Goal: Task Accomplishment & Management: Manage account settings

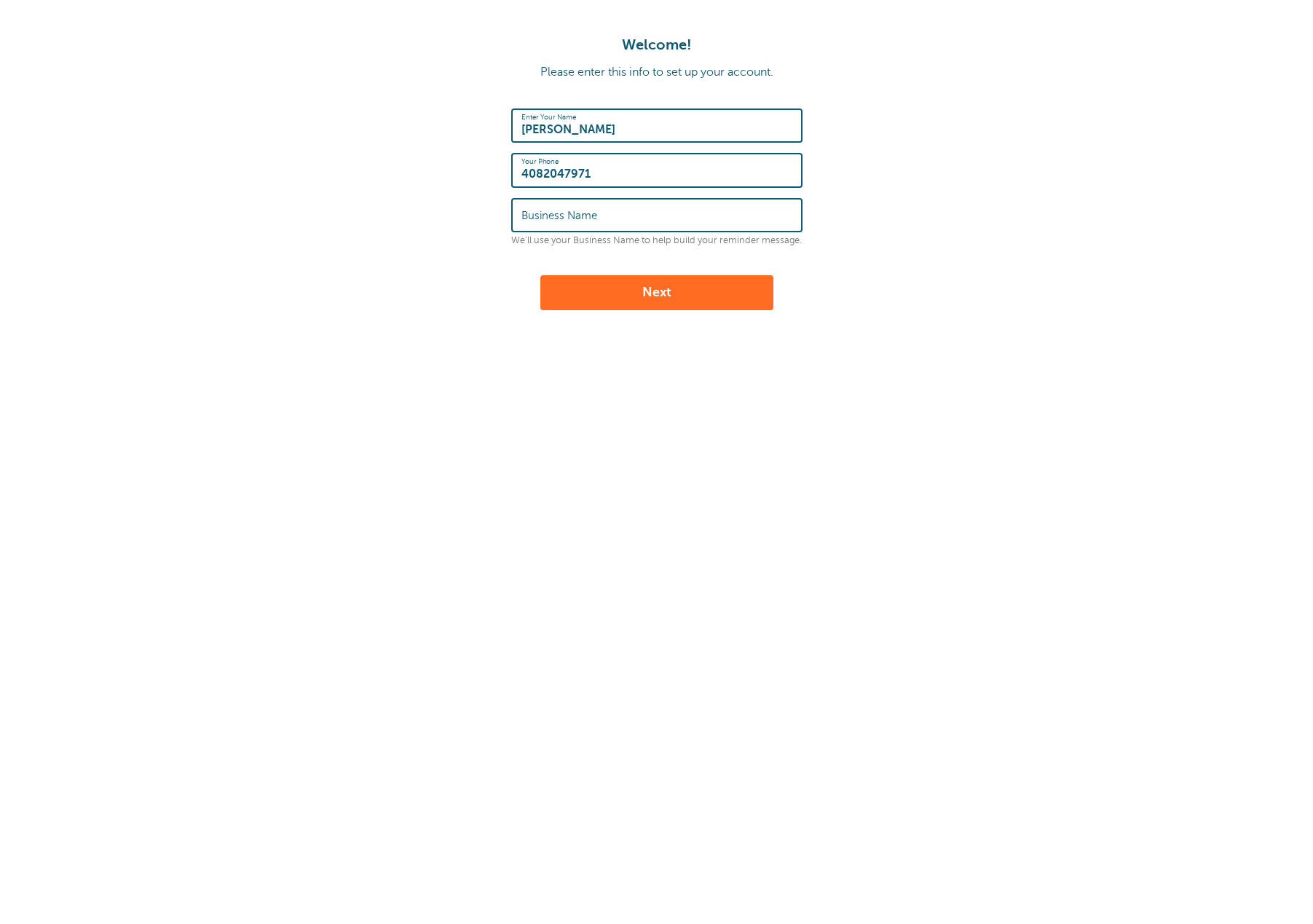
click at [560, 216] on label "Business Name" at bounding box center [559, 215] width 76 height 13
click at [560, 216] on input "Business Name" at bounding box center [657, 215] width 271 height 31
type input "Estrada Photos"
click at [540, 275] on button "Next" at bounding box center [657, 292] width 233 height 35
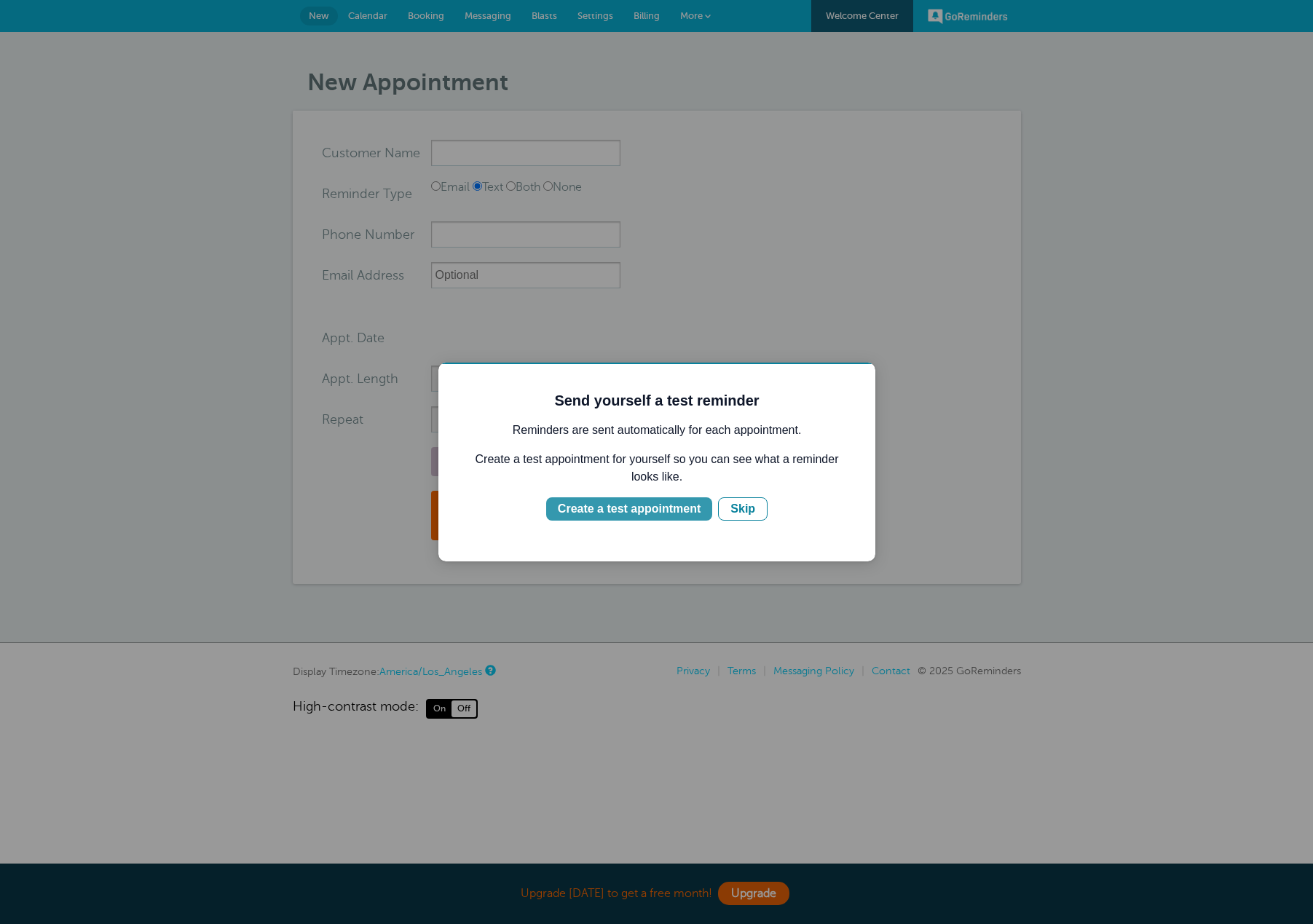
click at [644, 510] on div "Create a test appointment" at bounding box center [629, 509] width 142 height 17
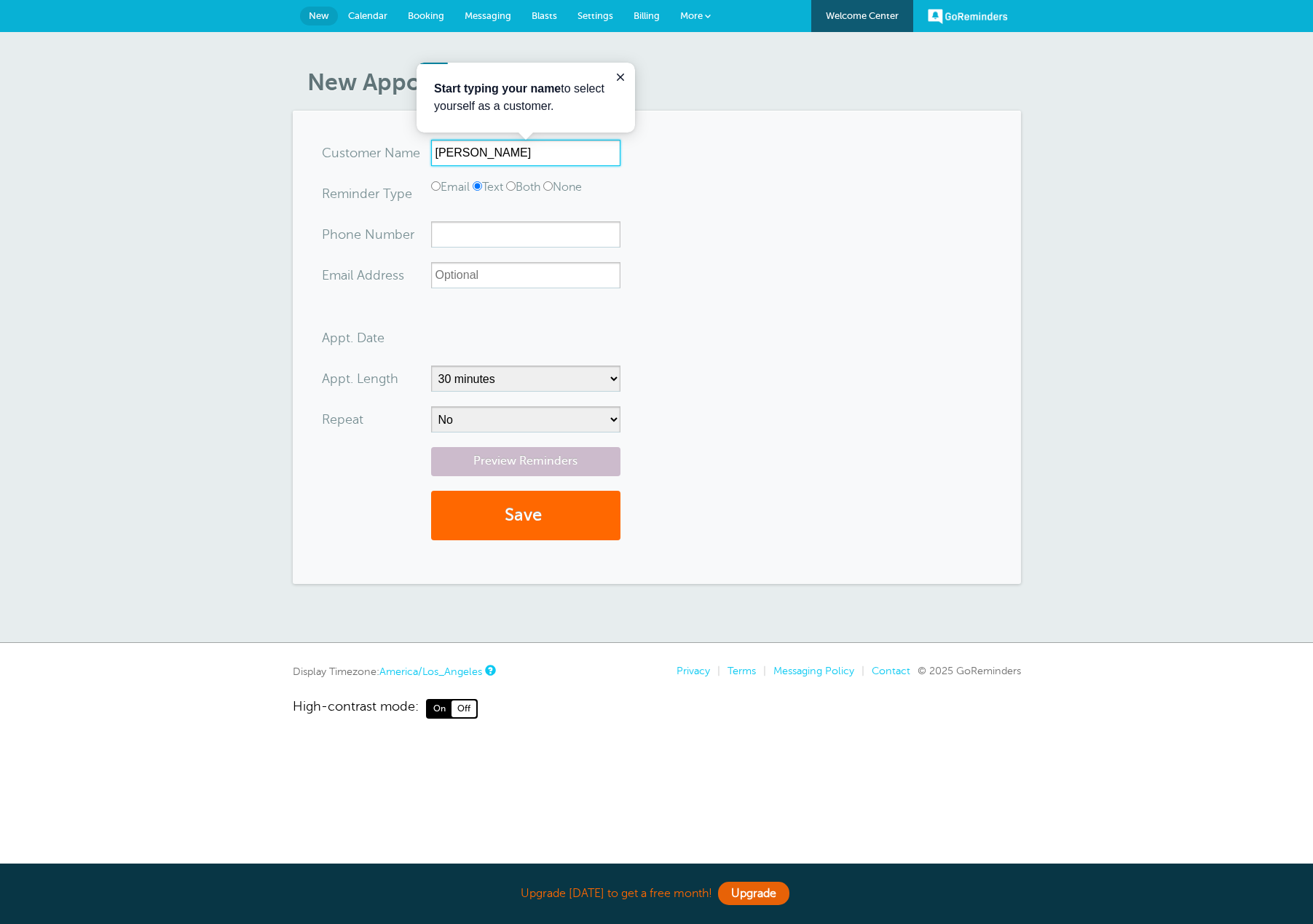
type input "[PERSON_NAME]"
type input "4082047971"
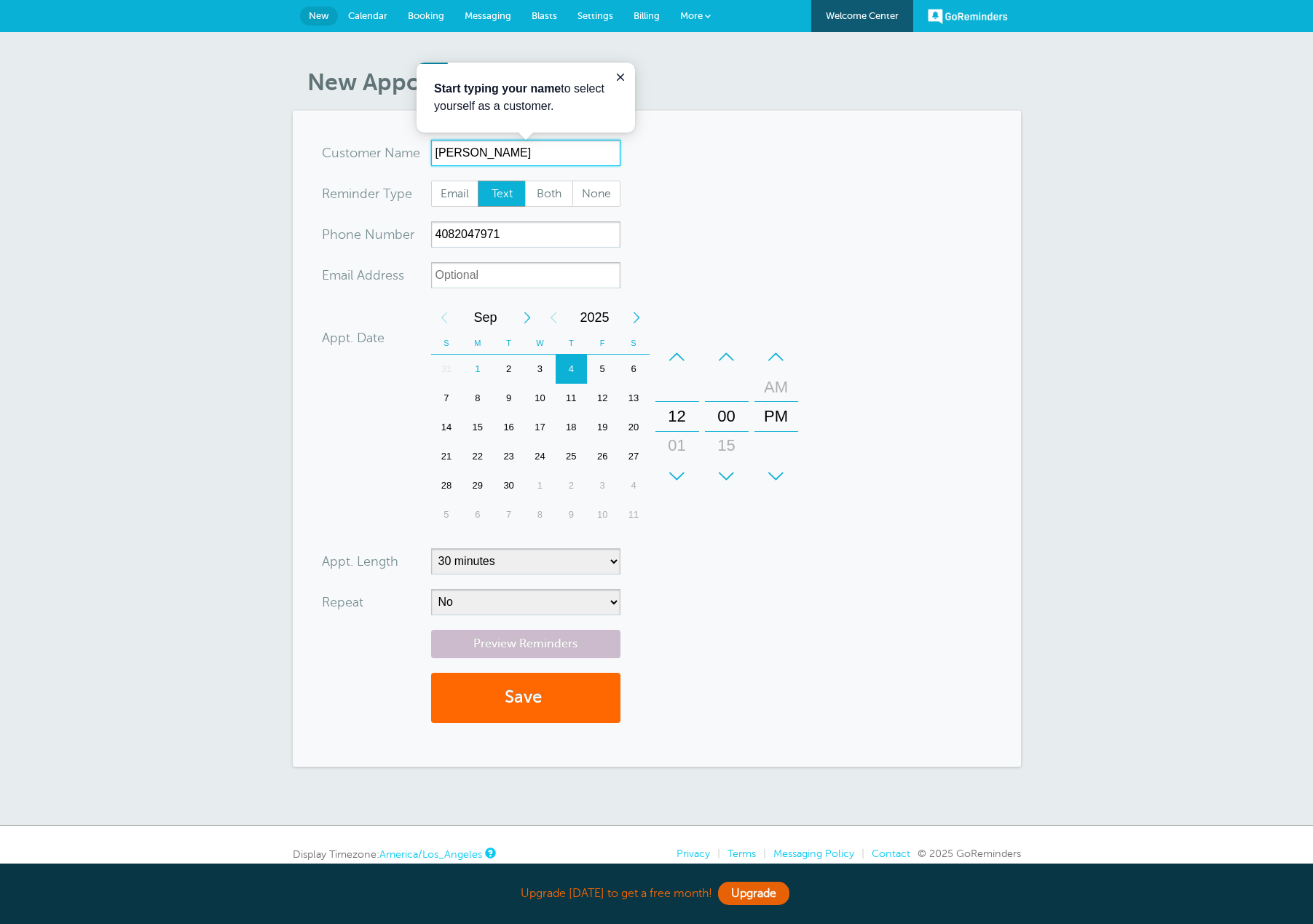
scroll to position [1, 0]
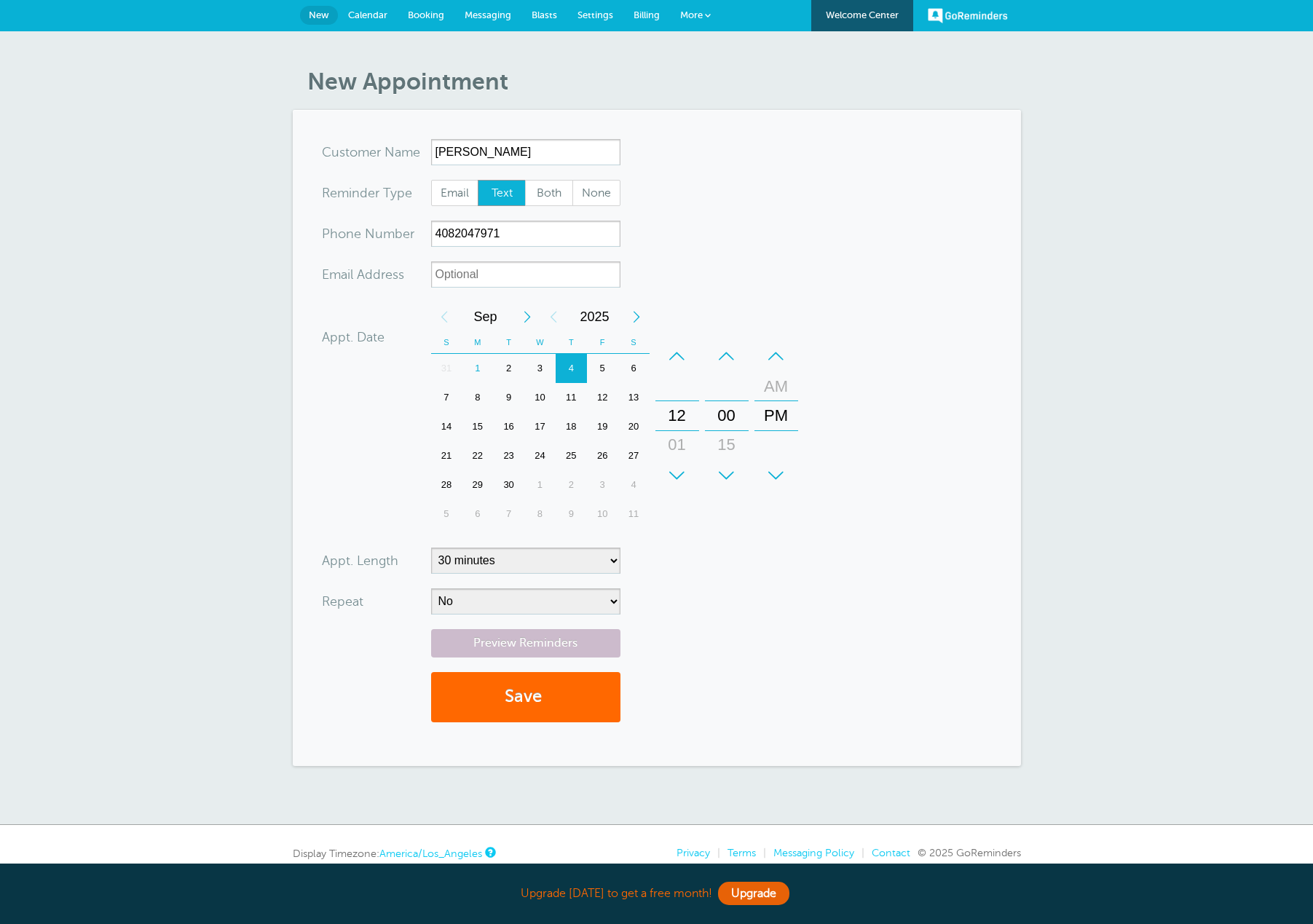
click at [778, 240] on form "You are creating a new customer. To use an existing customer select one from th…" at bounding box center [657, 438] width 670 height 597
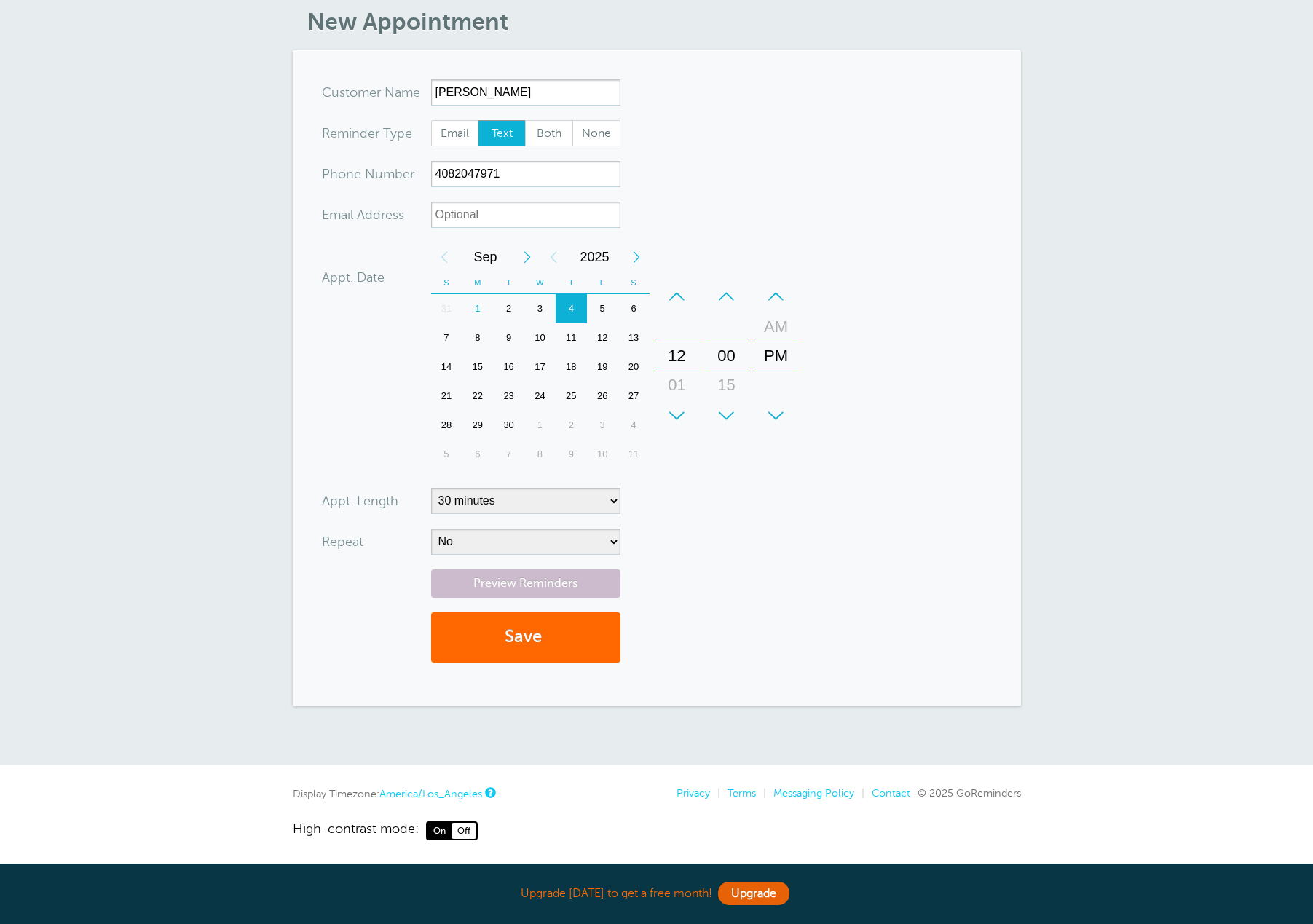
scroll to position [64, 0]
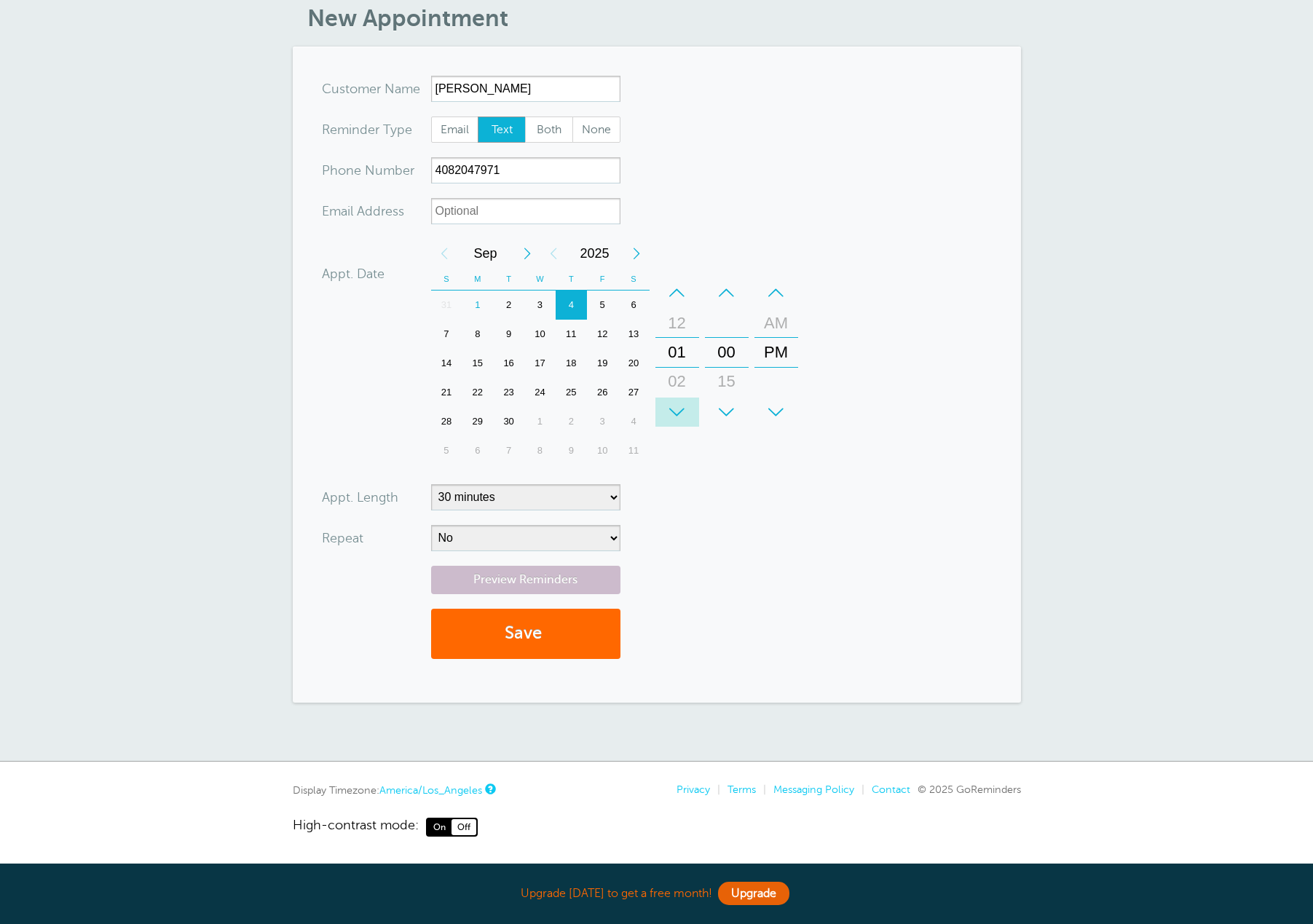
click at [672, 408] on div "+" at bounding box center [677, 411] width 44 height 29
click at [671, 408] on div "+" at bounding box center [677, 411] width 44 height 29
click at [727, 390] on div "15" at bounding box center [726, 381] width 35 height 29
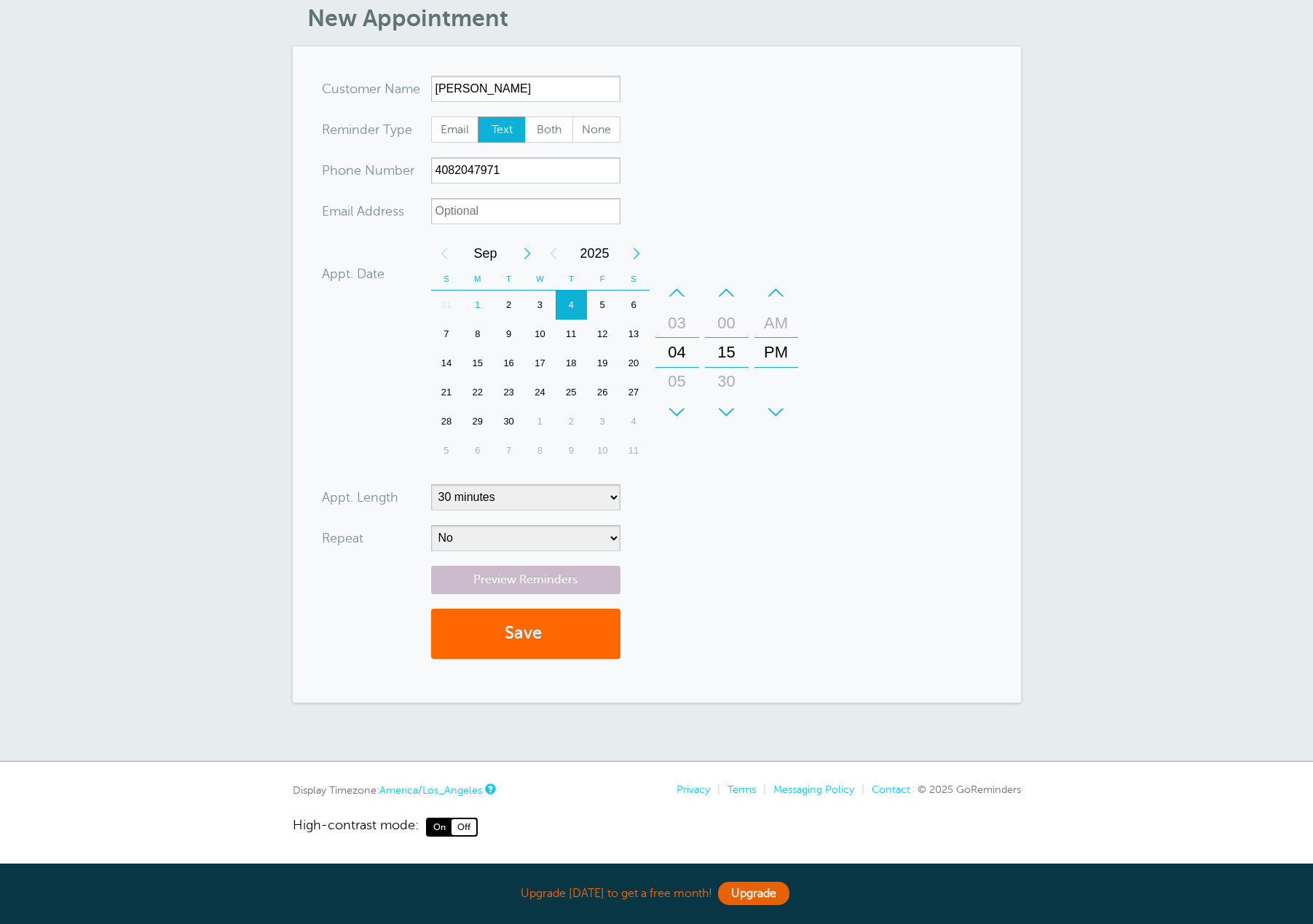
click at [838, 493] on form "You are creating a new customer. To use an existing customer select one from th…" at bounding box center [657, 374] width 670 height 597
click at [354, 441] on div "Appt. Date 09/04/2025 16:15 Calendar Time + – Month January February March Apri…" at bounding box center [563, 353] width 482 height 230
click at [579, 536] on select "No Daily Weekly Every 2 weeks Every 3 weeks Every 4 weeks Monthly Every 5 weeks…" at bounding box center [526, 538] width 189 height 27
click at [431, 525] on select "No Daily Weekly Every 2 weeks Every 3 weeks Every 4 weeks Monthly Every 5 weeks…" at bounding box center [526, 538] width 189 height 27
click at [713, 573] on div "Preview Reminders Save" at bounding box center [657, 619] width 670 height 108
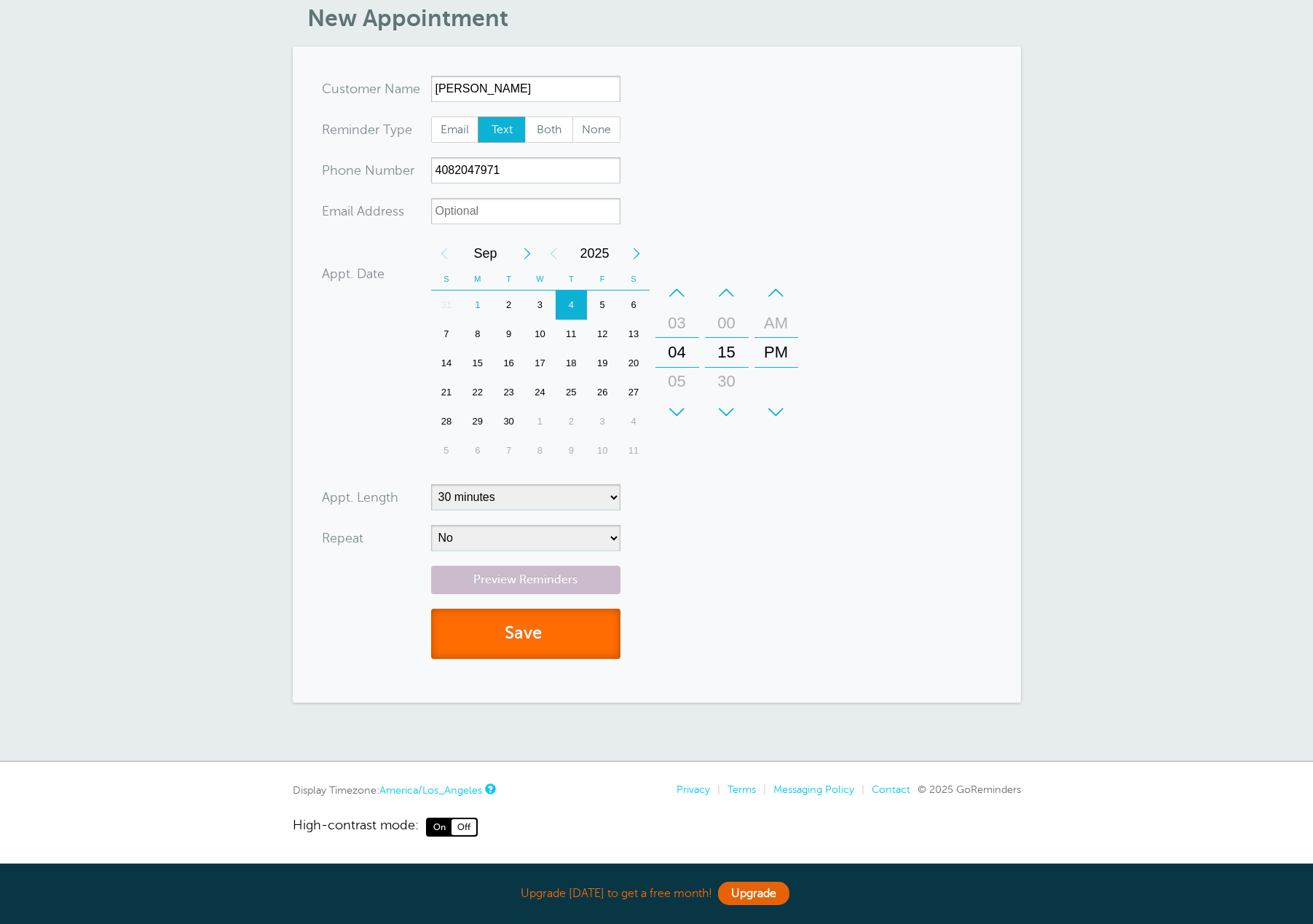
click at [543, 635] on button "Save" at bounding box center [526, 633] width 189 height 50
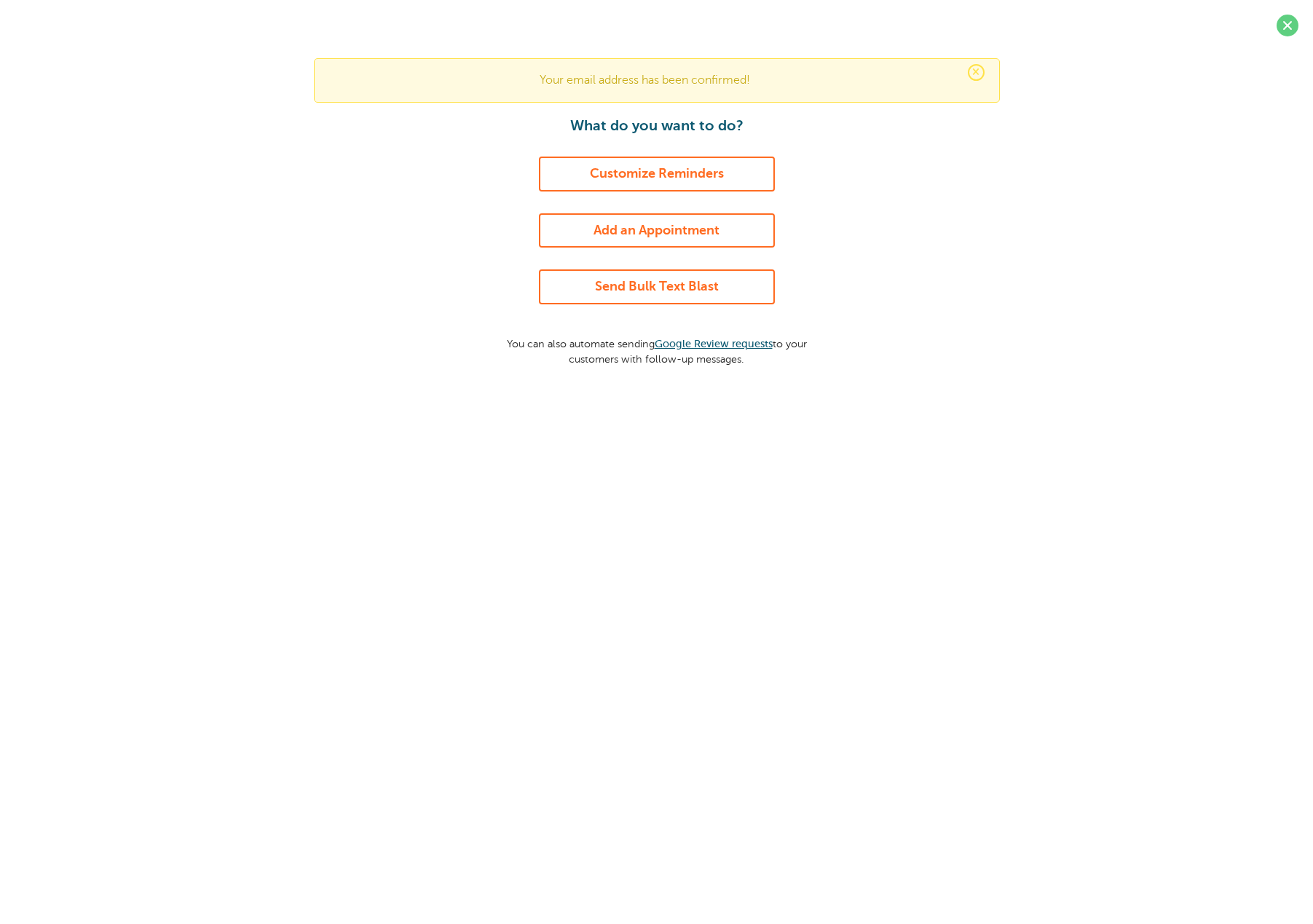
click at [688, 276] on link "Send Bulk Text Blast" at bounding box center [657, 287] width 236 height 35
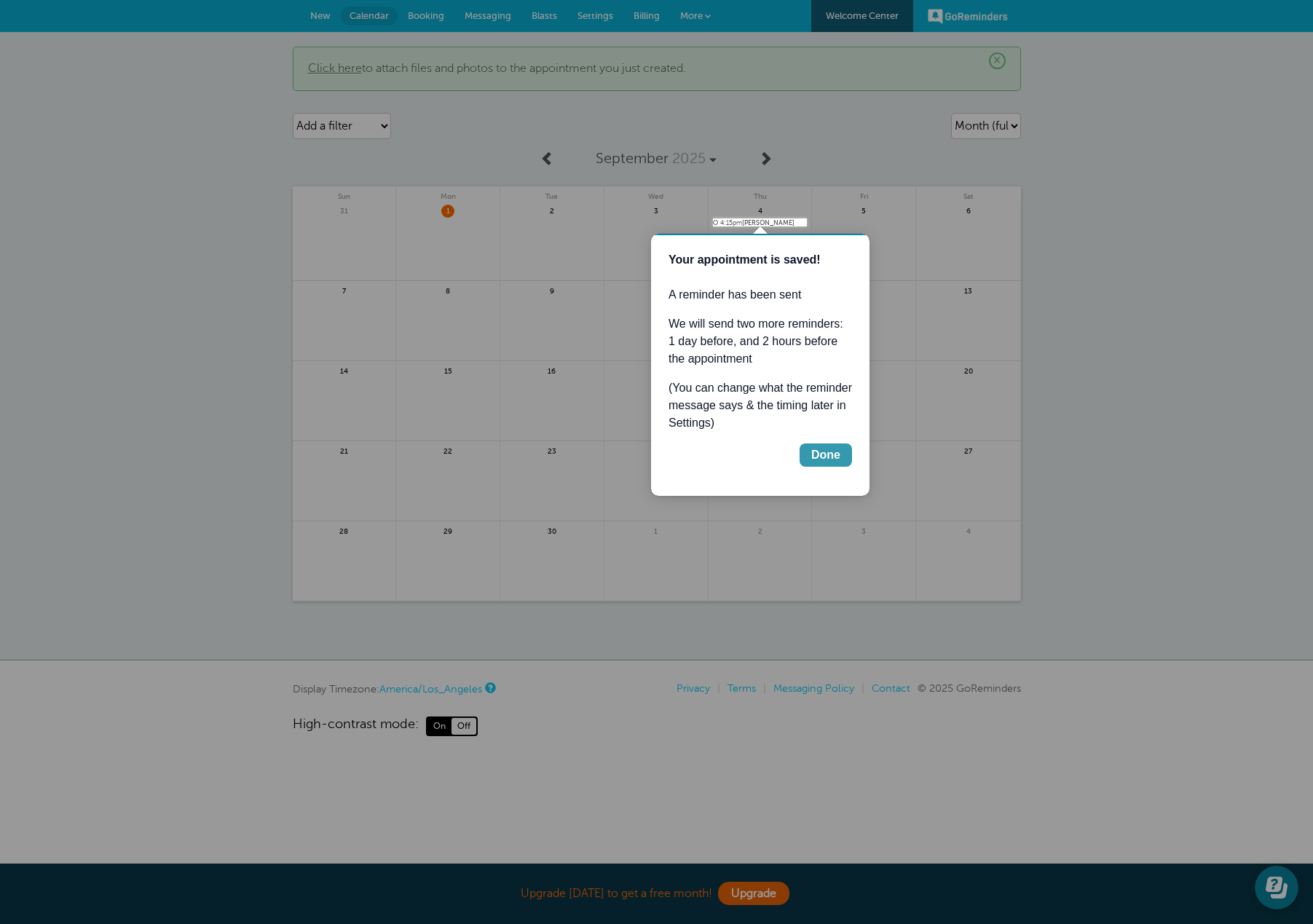
click at [828, 449] on div "Done" at bounding box center [825, 455] width 29 height 17
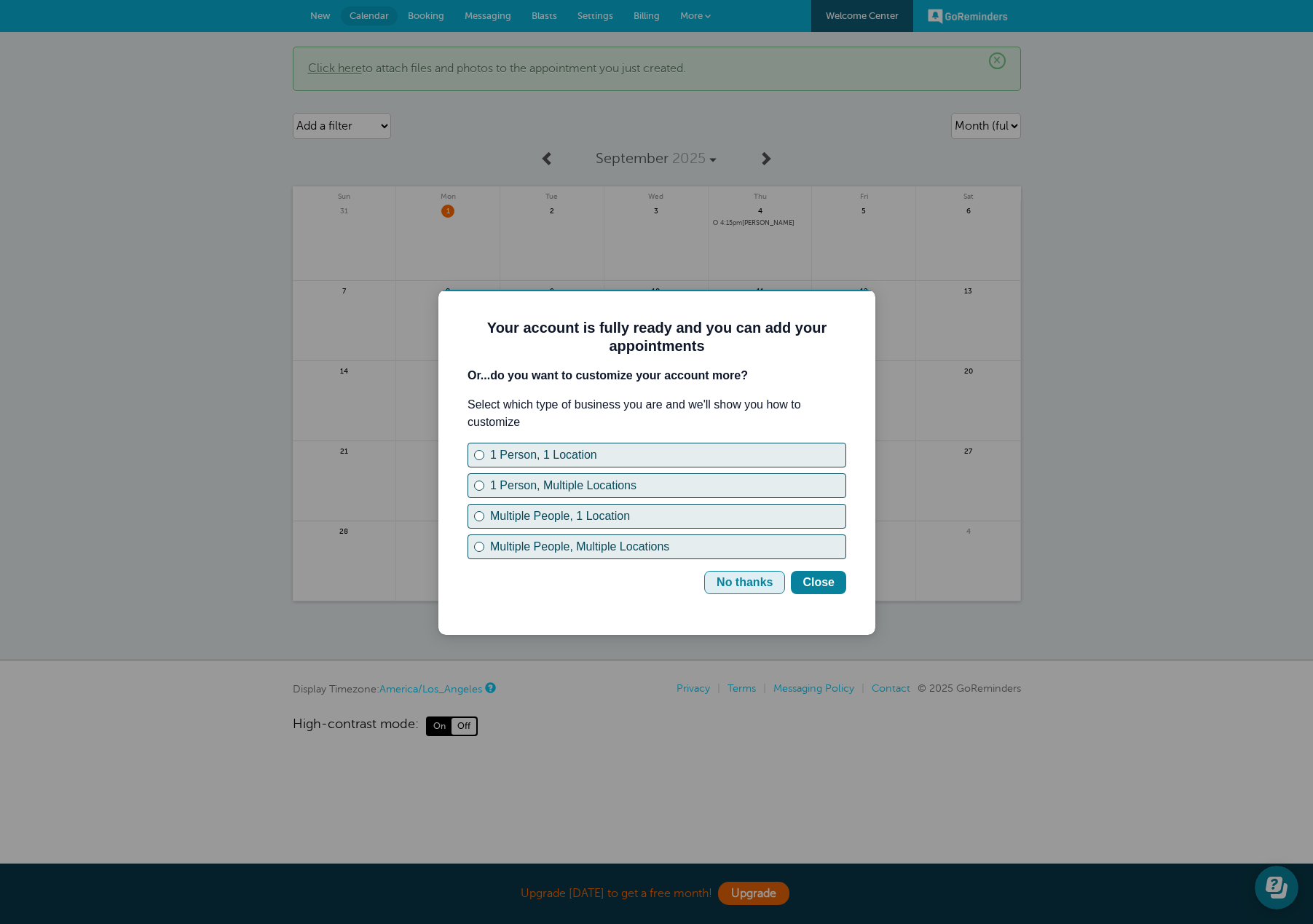
click at [754, 582] on div "No thanks" at bounding box center [744, 582] width 56 height 17
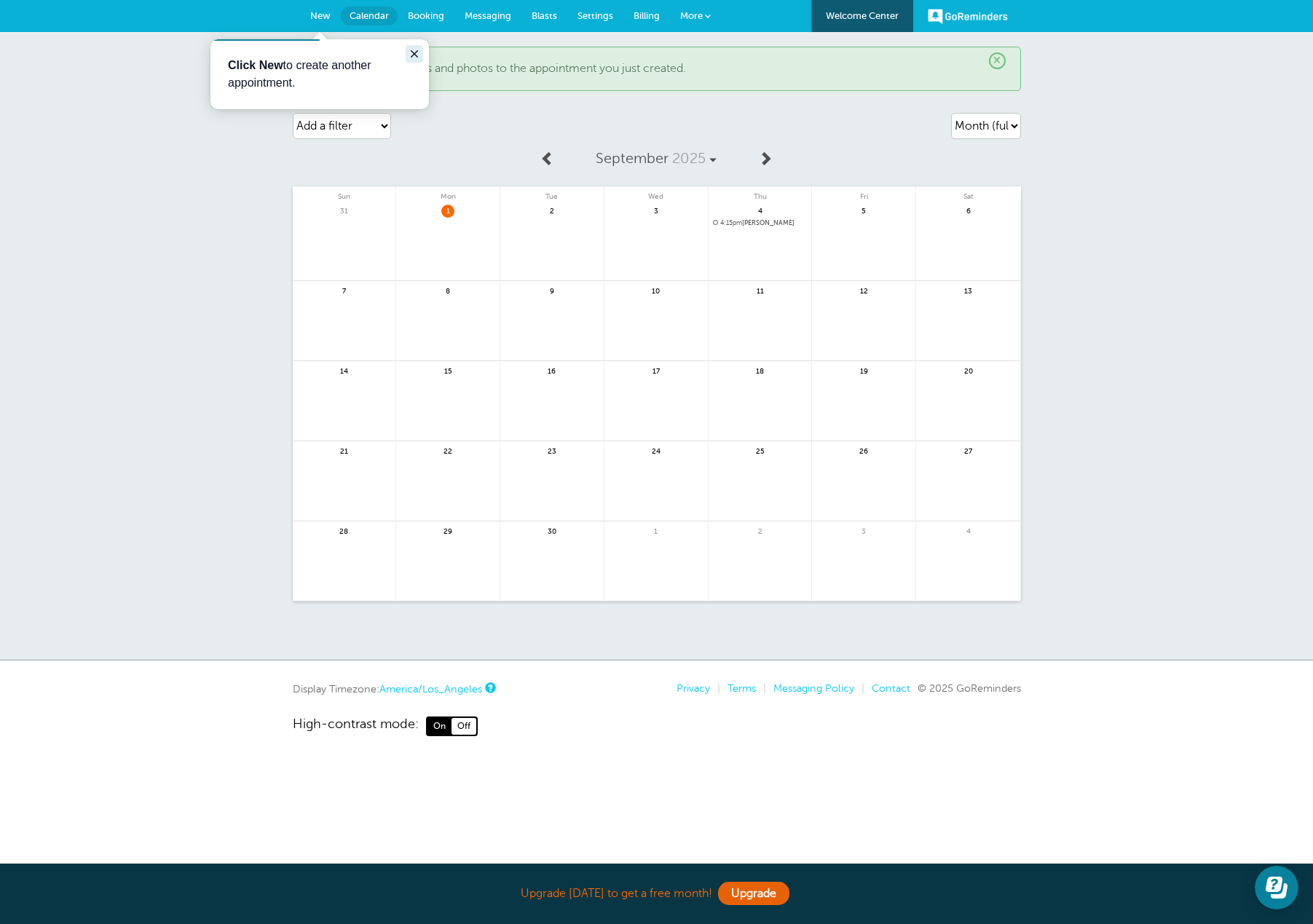
click at [418, 53] on icon "Close guide" at bounding box center [414, 53] width 12 height 12
click at [472, 16] on span "Messaging" at bounding box center [488, 16] width 47 height 11
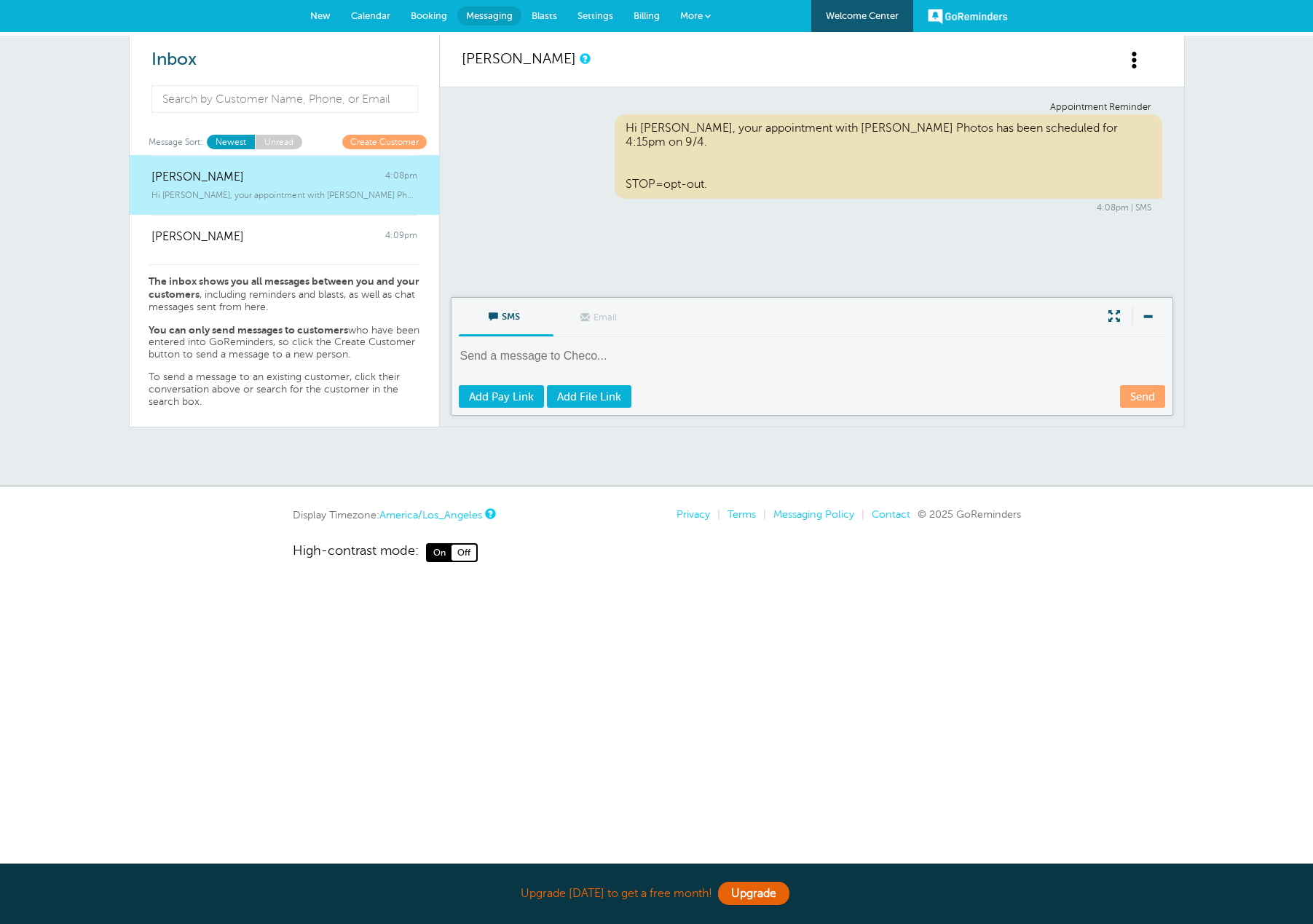
click at [565, 359] on textarea at bounding box center [813, 366] width 709 height 36
paste textarea "Hi, this is Sergio from Estrada Photos 👋 Thanks for joining my Fall Priority Li…"
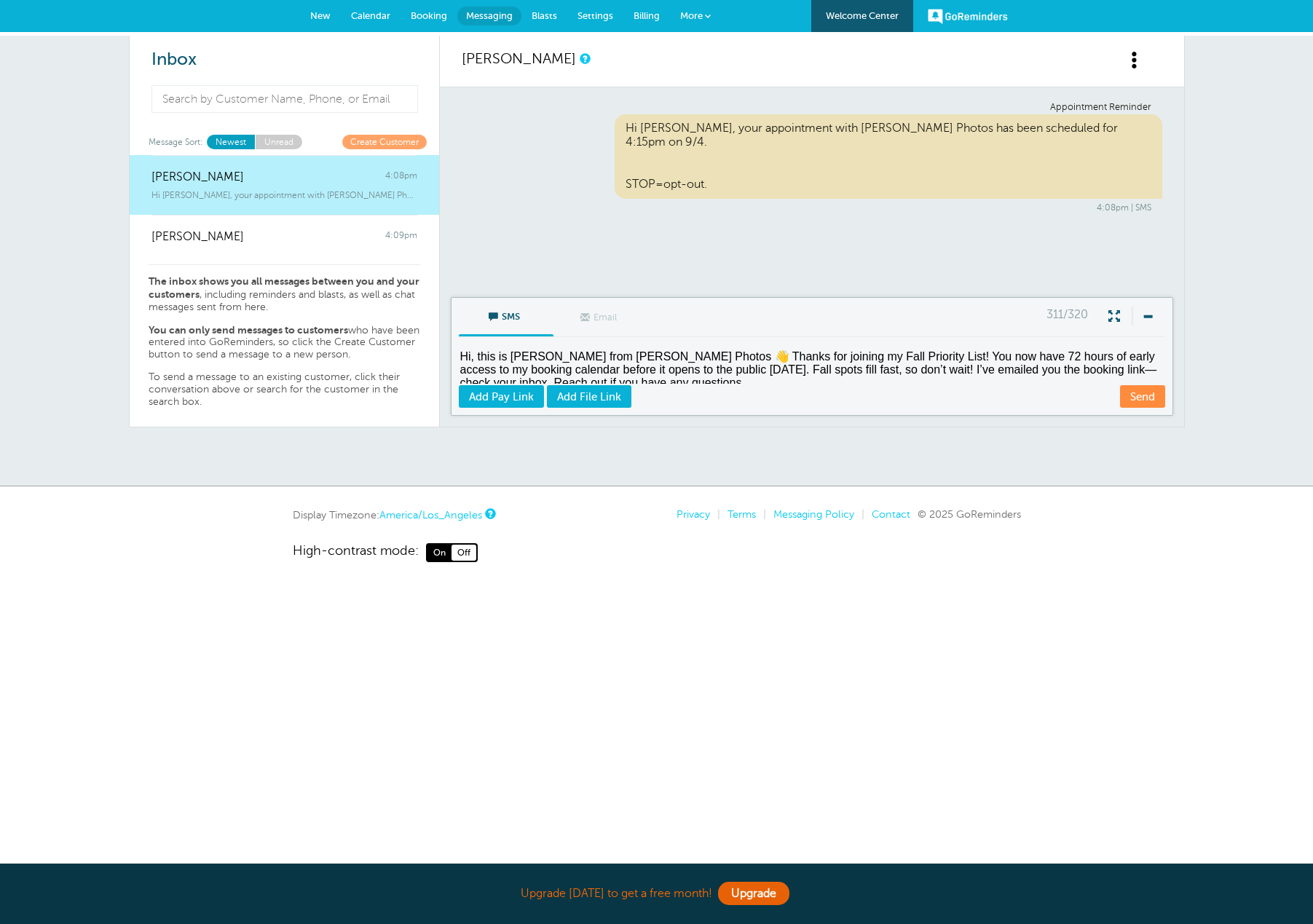
scroll to position [9, 0]
type textarea "Hi, this is Sergio from Estrada Photos 👋 Thanks for joining my Fall Priority Li…"
click at [500, 20] on span "Messaging" at bounding box center [490, 16] width 47 height 11
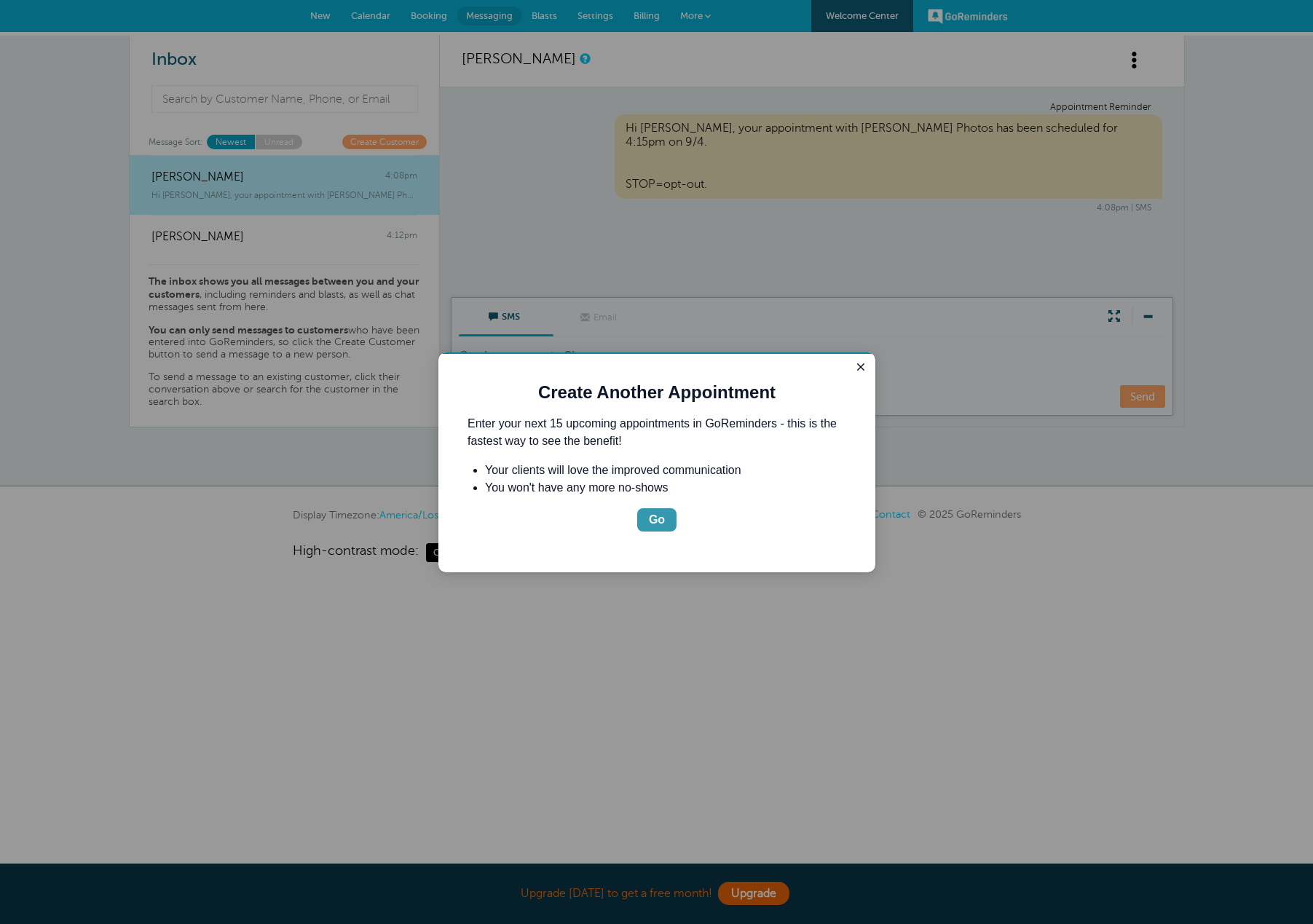
click at [661, 517] on div "Go" at bounding box center [657, 520] width 16 height 17
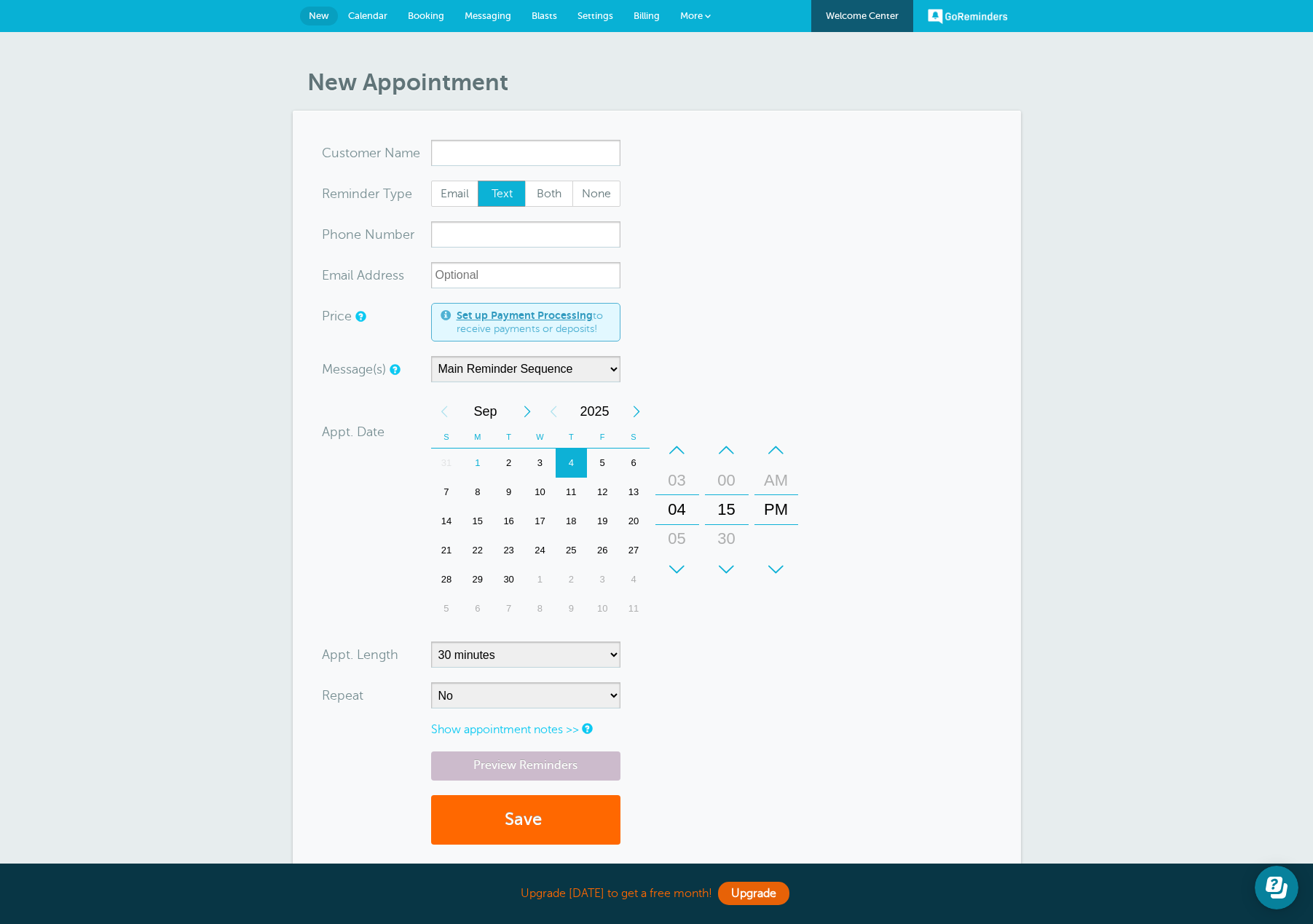
click at [502, 9] on link "Messaging" at bounding box center [488, 16] width 67 height 32
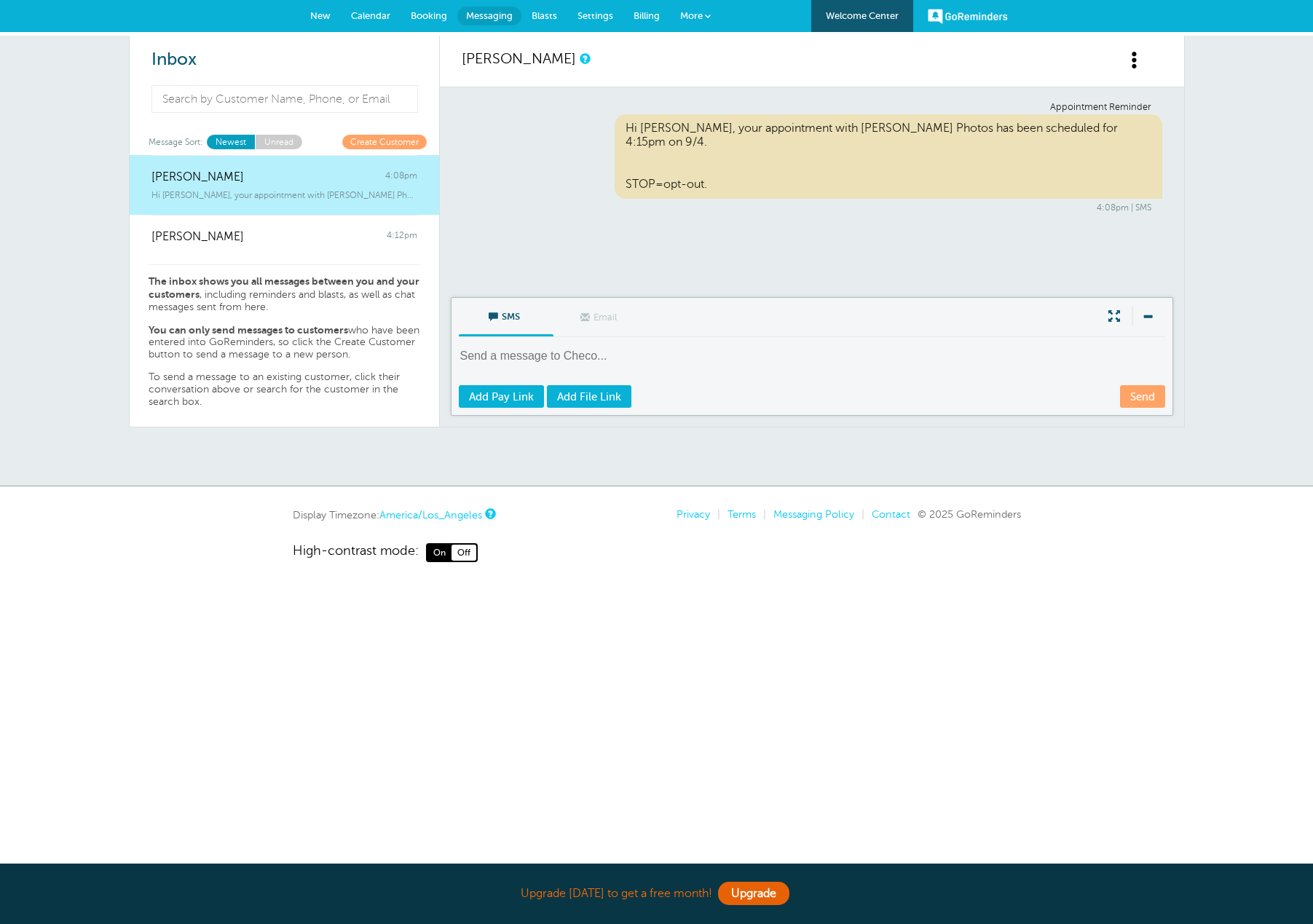
click at [543, 11] on span "Blasts" at bounding box center [544, 16] width 26 height 11
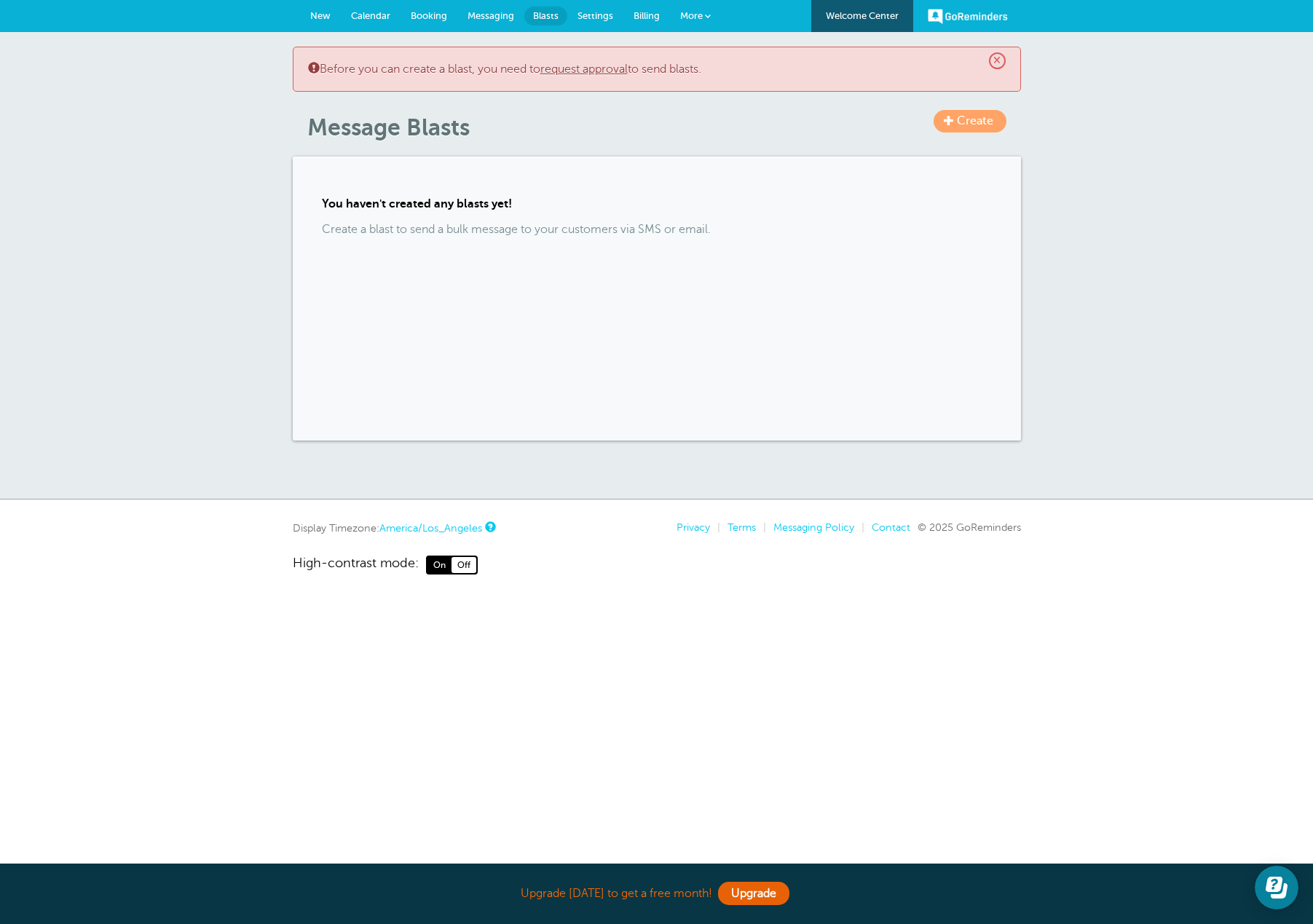
click at [974, 118] on span "Create" at bounding box center [974, 120] width 37 height 13
click at [573, 77] on div "× Before you can create a blast, you need to request approval to send blasts." at bounding box center [656, 70] width 728 height 45
click at [575, 73] on link "request approval" at bounding box center [584, 69] width 88 height 13
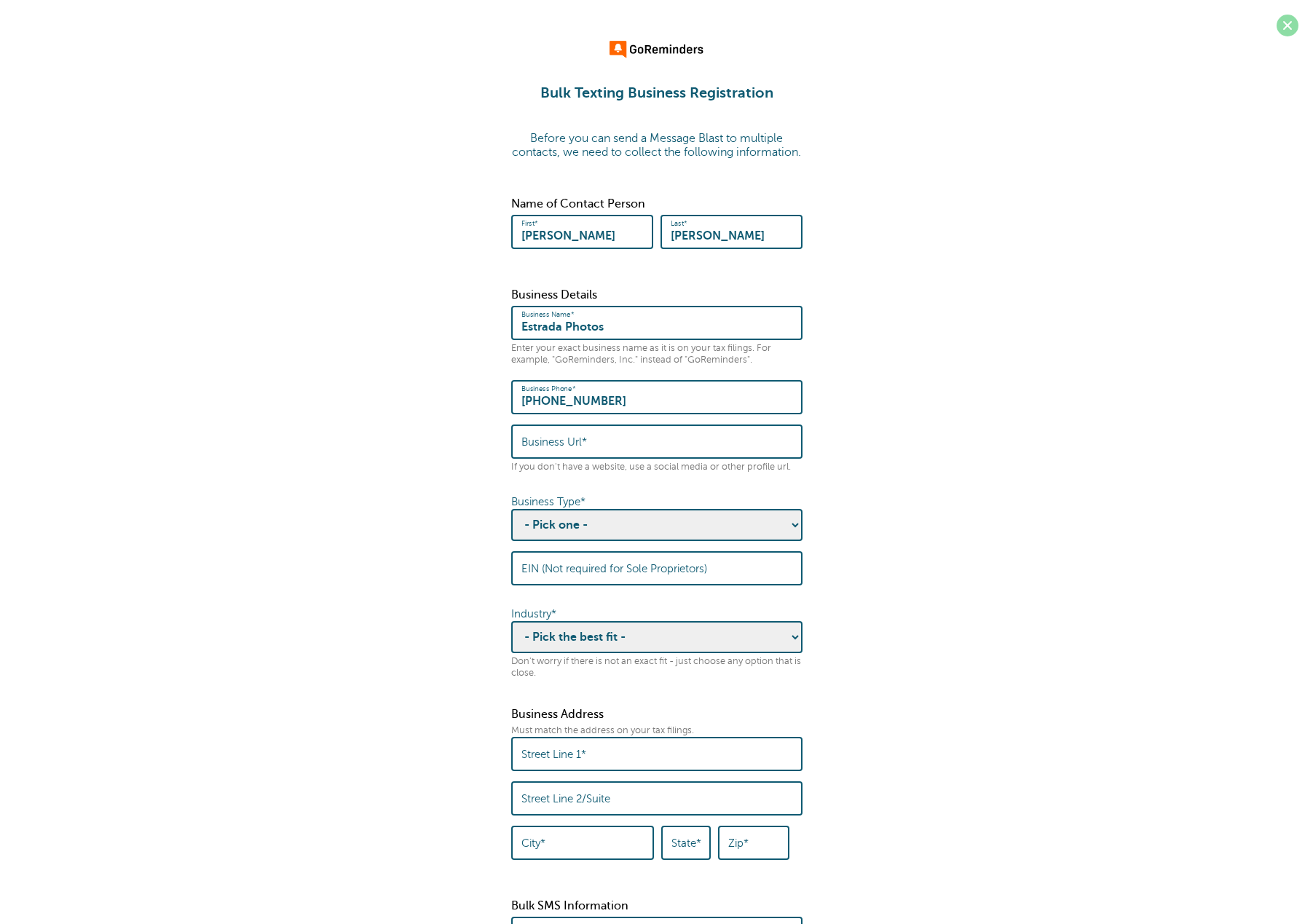
click at [1281, 26] on div "Bulk Texting Business Registration Before you can send a Message Blast to multi…" at bounding box center [656, 827] width 1313 height 1654
click at [1282, 26] on span at bounding box center [1287, 26] width 22 height 22
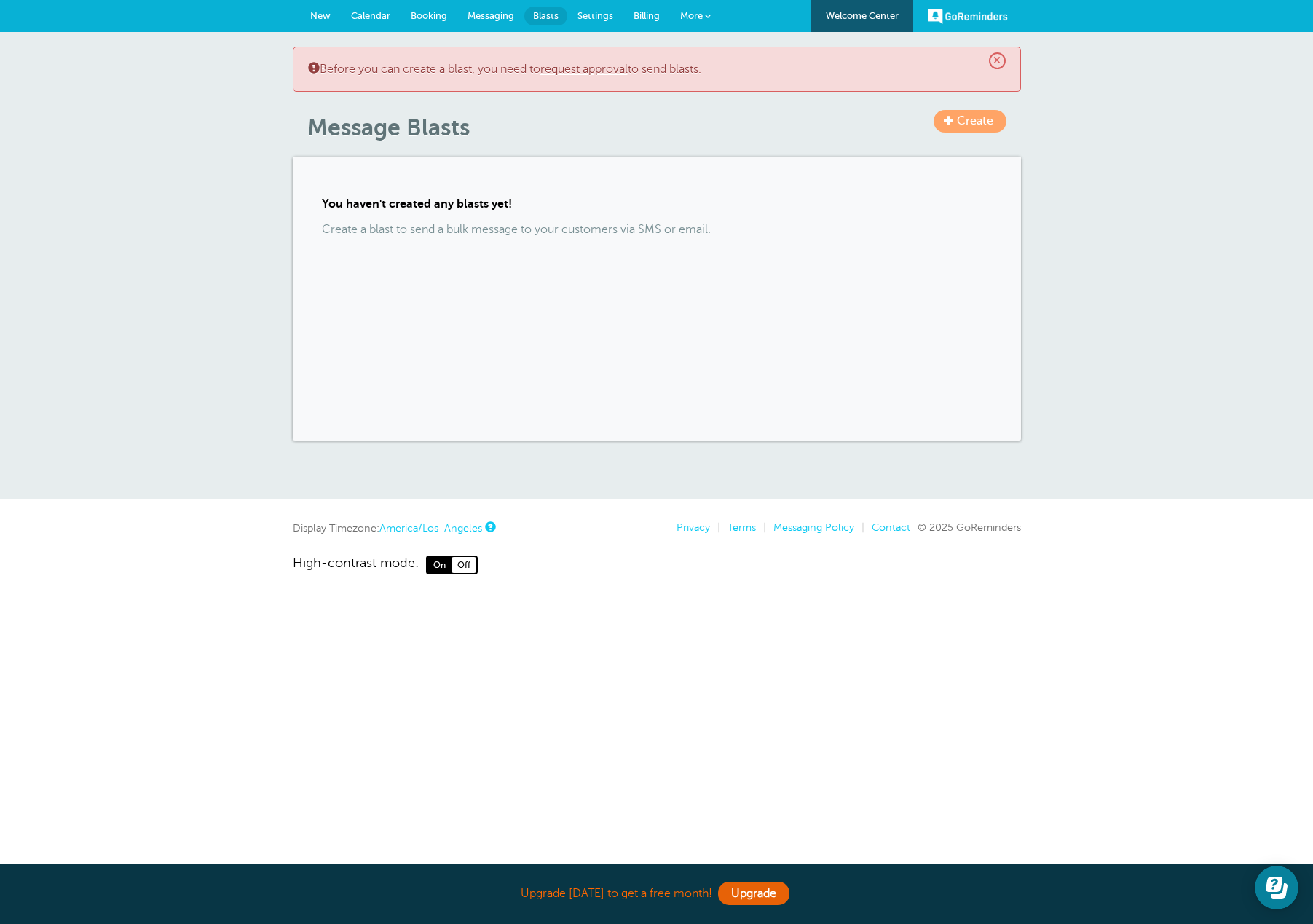
click at [659, 13] on link "Billing" at bounding box center [647, 16] width 47 height 32
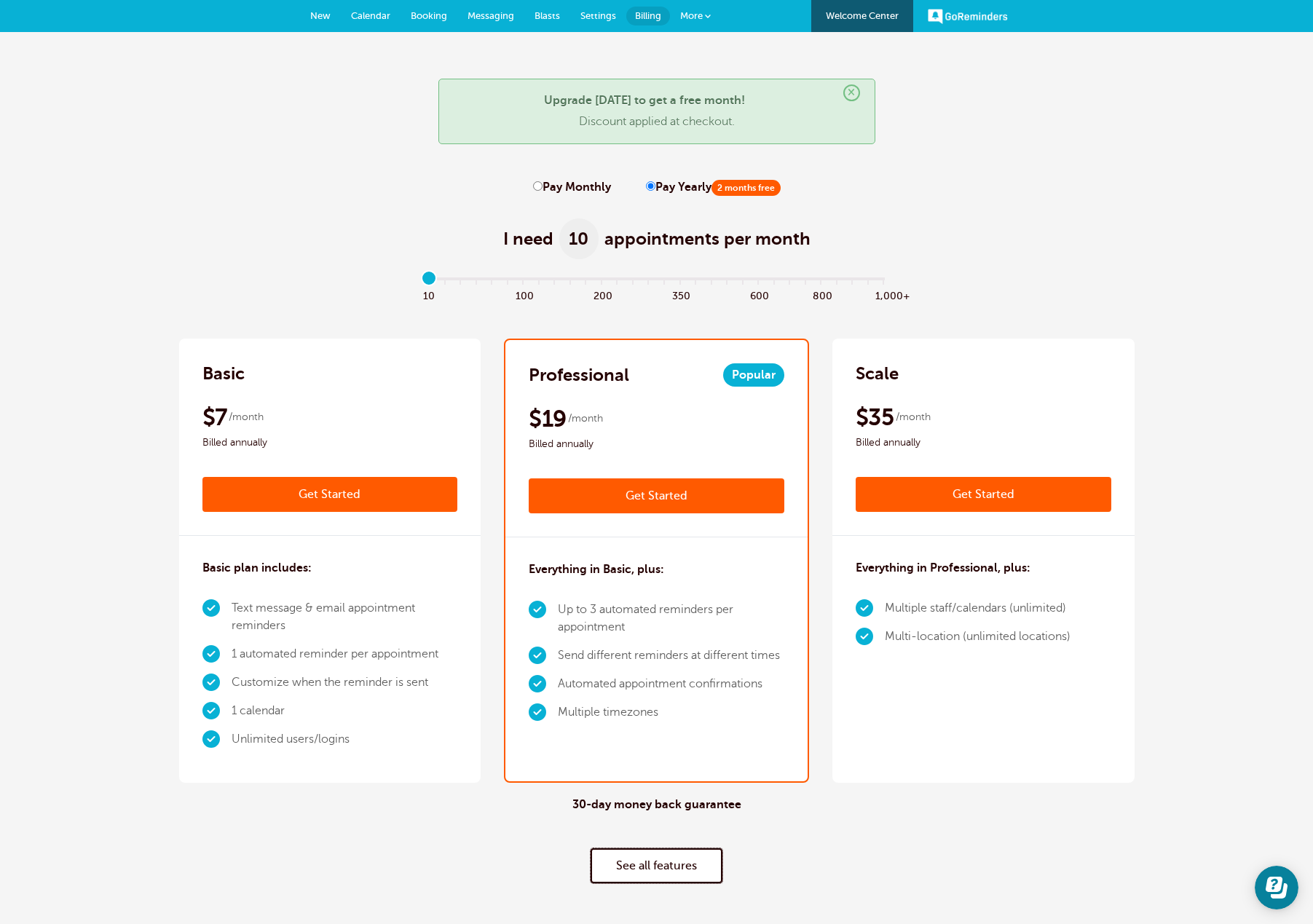
click at [694, 880] on link "See all features" at bounding box center [656, 865] width 132 height 35
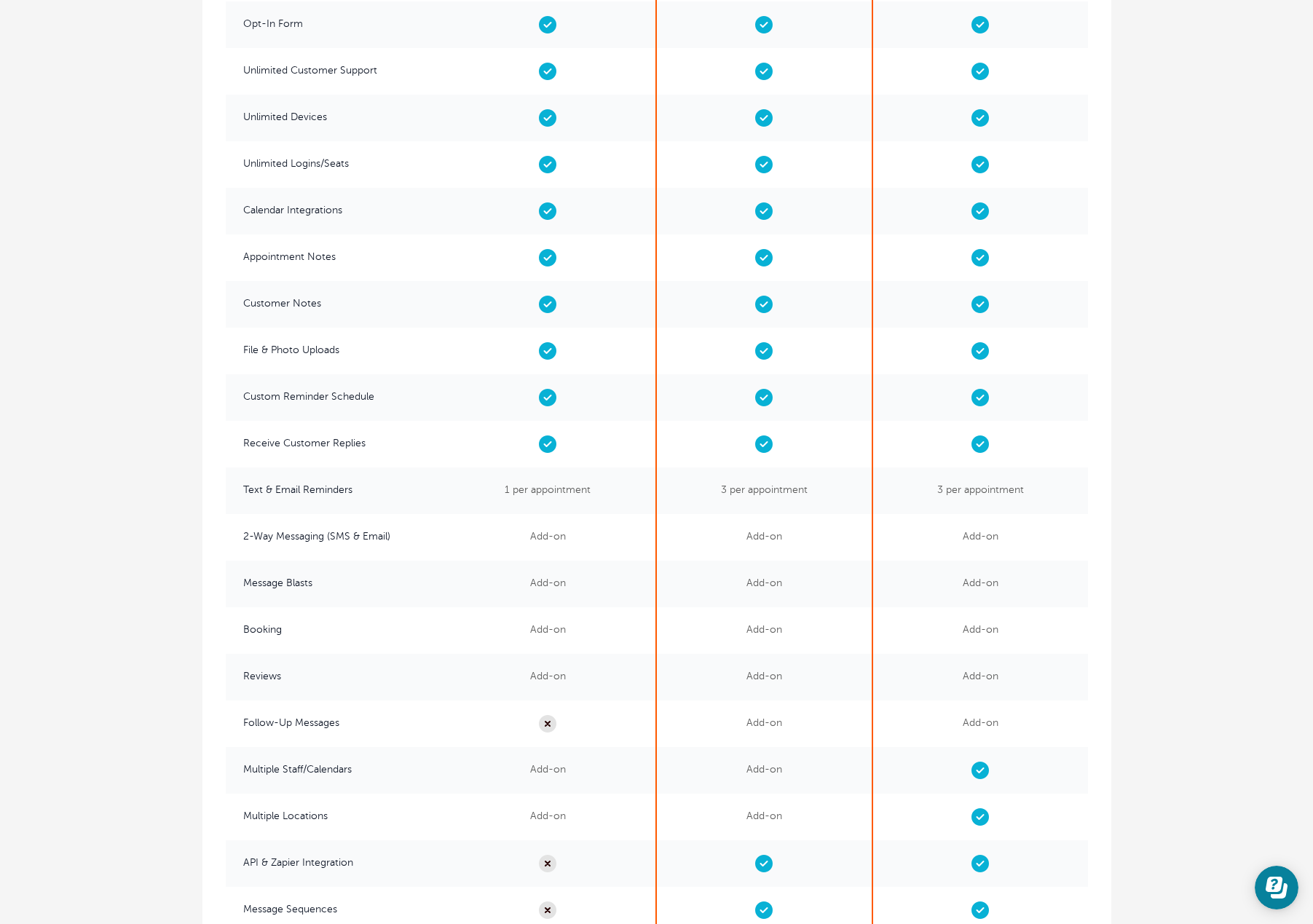
scroll to position [2871, 0]
